Goal: Find specific page/section: Find specific page/section

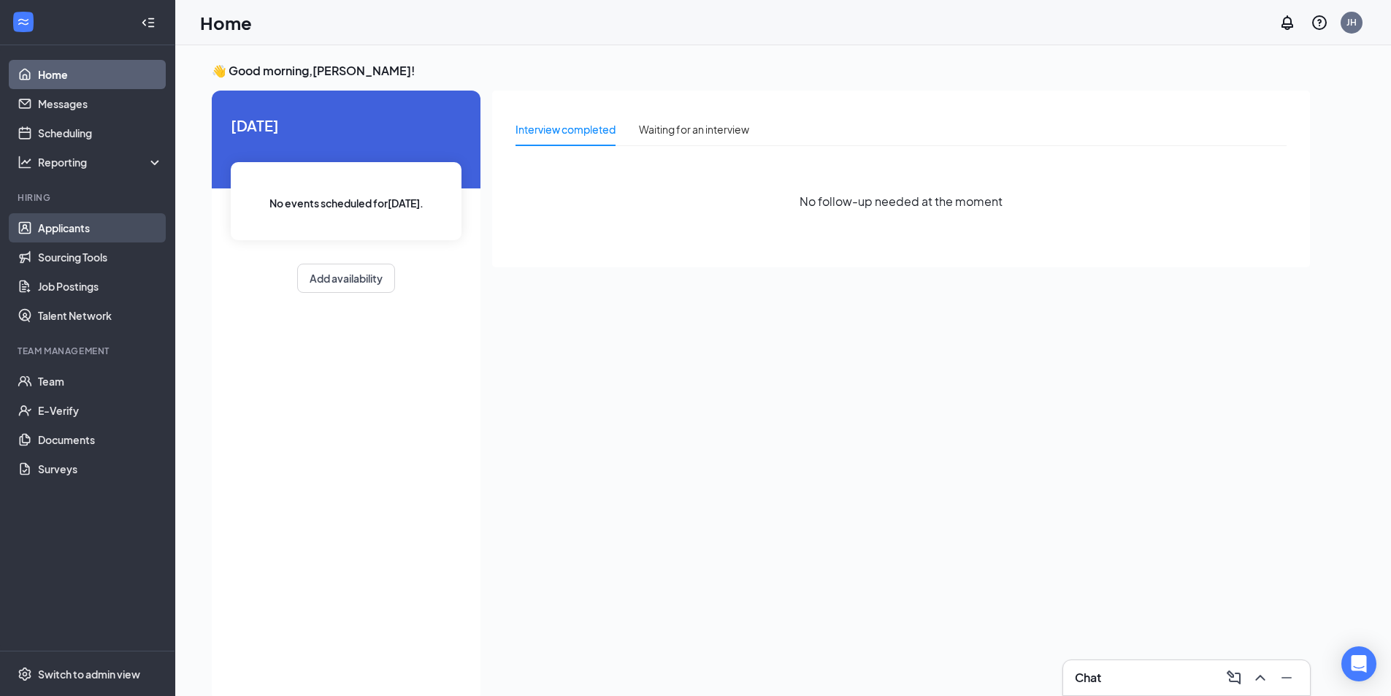
click at [60, 223] on link "Applicants" at bounding box center [100, 227] width 125 height 29
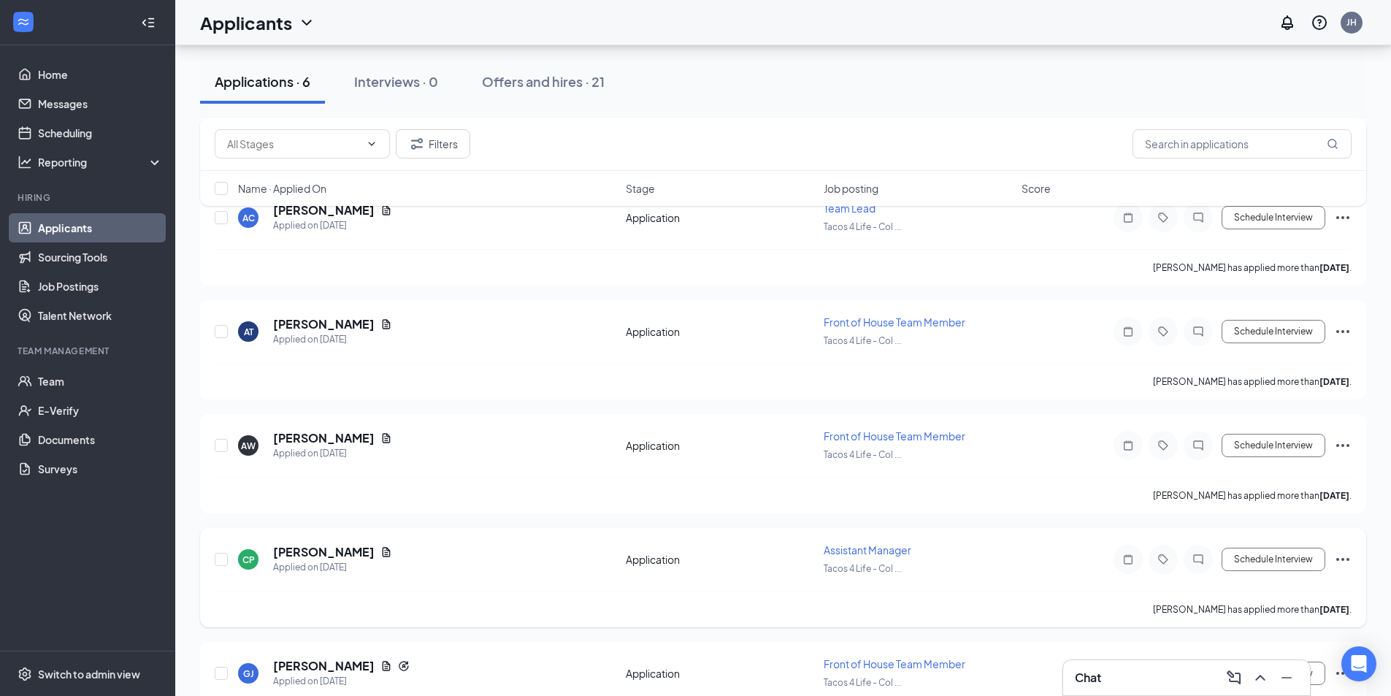
scroll to position [273, 0]
